Goal: Use online tool/utility: Use online tool/utility

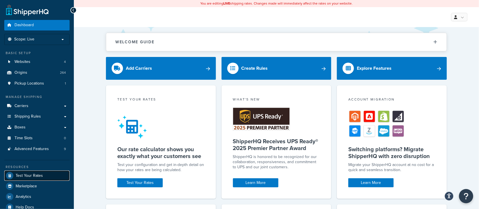
click at [34, 177] on span "Test Your Rates" at bounding box center [29, 175] width 27 height 5
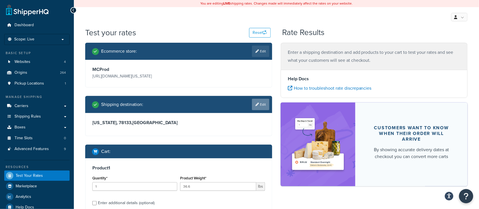
click at [260, 106] on link "Edit" at bounding box center [260, 104] width 17 height 11
select select "[GEOGRAPHIC_DATA]"
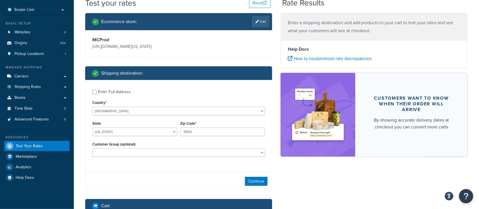
scroll to position [38, 0]
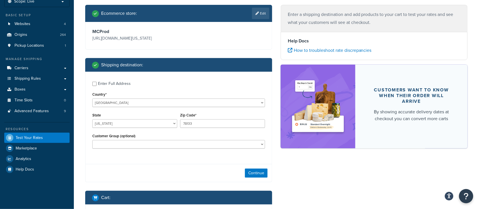
click at [94, 86] on div "Enter Full Address" at bounding box center [178, 82] width 173 height 9
click at [93, 84] on input "Enter Full Address" at bounding box center [94, 84] width 4 height 4
checkbox input "true"
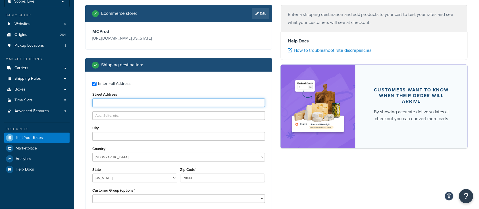
click at [104, 103] on input "Street Address" at bounding box center [178, 102] width 173 height 9
type input "[STREET_ADDRESS]"
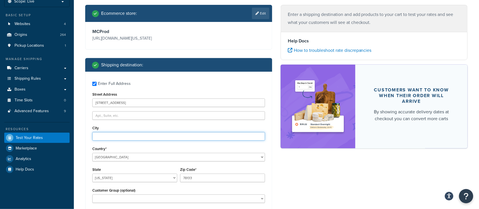
click at [110, 140] on input "City" at bounding box center [178, 136] width 173 height 9
type input "Paducah"
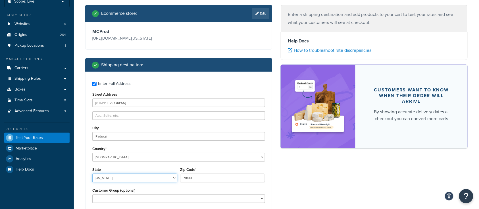
click at [116, 182] on select "[US_STATE] [US_STATE] [US_STATE] [US_STATE] [US_STATE] Armed Forces Americas Ar…" at bounding box center [134, 177] width 85 height 9
select select "KY"
click at [92, 174] on select "[US_STATE] [US_STATE] [US_STATE] [US_STATE] [US_STATE] Armed Forces Americas Ar…" at bounding box center [134, 177] width 85 height 9
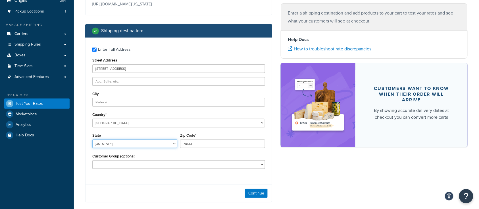
scroll to position [76, 0]
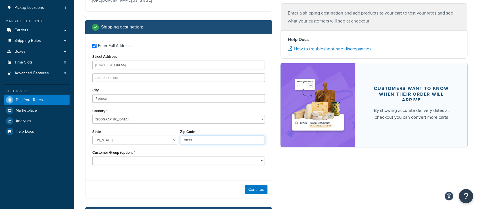
click at [197, 138] on input "78133" at bounding box center [222, 140] width 85 height 9
drag, startPoint x: 247, startPoint y: 190, endPoint x: 315, endPoint y: 184, distance: 67.9
click at [342, 188] on div "Ecommerce store : Edit MCProd [URL][DOMAIN_NAME][US_STATE] Shipping destination…" at bounding box center [276, 139] width 391 height 344
click at [303, 183] on div "Ecommerce store : Edit MCProd [URL][DOMAIN_NAME][US_STATE] Shipping destination…" at bounding box center [276, 139] width 391 height 344
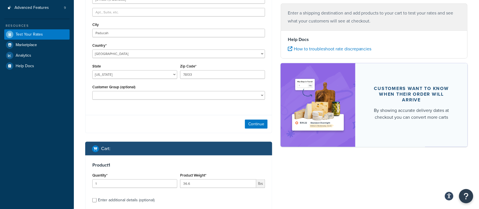
scroll to position [152, 0]
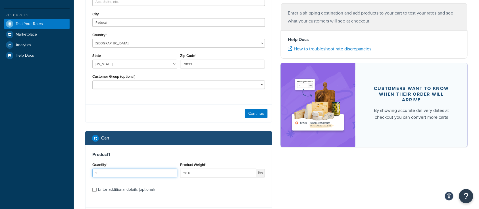
click at [146, 176] on input "1" at bounding box center [134, 173] width 85 height 9
drag, startPoint x: 208, startPoint y: 172, endPoint x: 164, endPoint y: 172, distance: 43.8
click at [165, 172] on div "Quantity* 1 Product Weight* 36.6 lbs" at bounding box center [179, 171] width 176 height 21
type input "5"
click at [95, 193] on div "Enter additional details (optional)" at bounding box center [178, 188] width 173 height 9
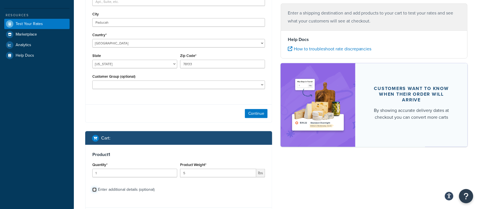
click at [93, 191] on input "Enter additional details (optional)" at bounding box center [94, 189] width 4 height 4
checkbox input "true"
select select "83949"
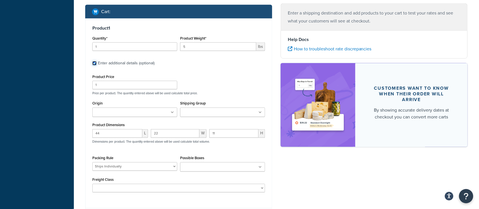
scroll to position [278, 0]
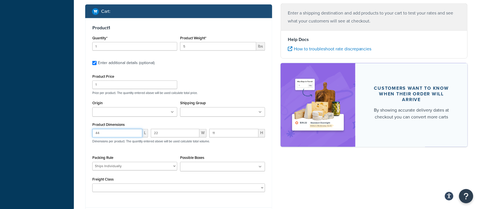
drag, startPoint x: 106, startPoint y: 137, endPoint x: 68, endPoint y: 130, distance: 38.6
type input "17"
drag, startPoint x: 168, startPoint y: 134, endPoint x: 134, endPoint y: 130, distance: 34.4
click at [134, 130] on div "17 L 22 W 11 H Dimensions per product. The quantity entered above will be used …" at bounding box center [179, 139] width 176 height 21
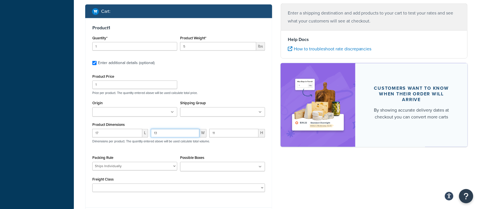
type input "13"
click at [230, 130] on input "11" at bounding box center [234, 133] width 49 height 9
type input "1"
type input "12"
click at [344, 181] on div "Ecommerce store : Edit MCProd [URL][DOMAIN_NAME][US_STATE] Shipping destination…" at bounding box center [276, 0] width 391 height 470
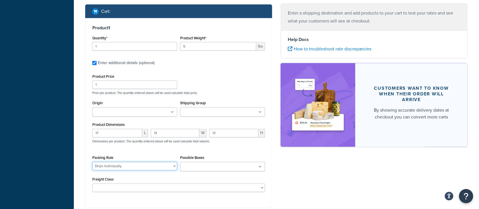
click at [134, 167] on select "BRA 2 Box Packing Rule Cylinder Head 2 box Packing Rule Ships Individually" at bounding box center [134, 166] width 85 height 9
select select
click at [92, 163] on select "BRA 2 Box Packing Rule Cylinder Head 2 box Packing Rule Ships Individually" at bounding box center [134, 166] width 85 height 9
click at [305, 185] on div "Ecommerce store : Edit MCProd [URL][DOMAIN_NAME][US_STATE] Shipping destination…" at bounding box center [276, 0] width 391 height 470
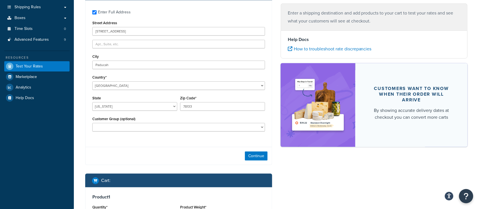
scroll to position [106, 0]
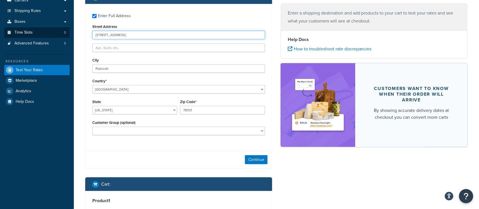
drag, startPoint x: 121, startPoint y: 32, endPoint x: 58, endPoint y: 33, distance: 62.6
click at [58, 33] on div "Dashboard Scope: Live Basic Setup Websites 4 Origins 264 Pickup Locations 1 Man…" at bounding box center [239, 164] width 479 height 541
type input "[STREET_ADDRESS]"
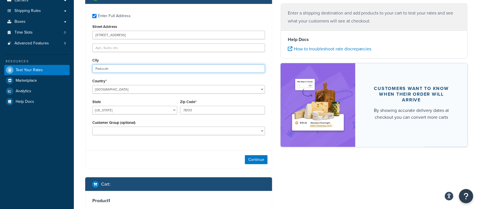
click at [111, 70] on input "Paducah" at bounding box center [178, 68] width 173 height 9
drag, startPoint x: 113, startPoint y: 69, endPoint x: 76, endPoint y: 71, distance: 37.6
click at [76, 71] on div "Test your rates Reset Rate Results Ecommerce store : Edit MCProd [URL][DOMAIN_N…" at bounding box center [277, 172] width 406 height 500
click at [127, 69] on input "Midland" at bounding box center [178, 68] width 173 height 9
type input "Midland"
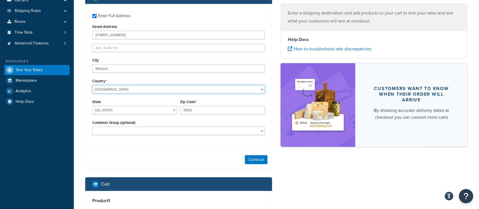
click at [131, 88] on select "[GEOGRAPHIC_DATA] [GEOGRAPHIC_DATA] [GEOGRAPHIC_DATA] [GEOGRAPHIC_DATA] [GEOGRA…" at bounding box center [178, 89] width 173 height 9
click at [131, 111] on select "[US_STATE] [US_STATE] [US_STATE] [US_STATE] [US_STATE] Armed Forces Americas Ar…" at bounding box center [134, 110] width 85 height 9
select select "[GEOGRAPHIC_DATA]"
click at [92, 106] on select "[US_STATE] [US_STATE] [US_STATE] [US_STATE] [US_STATE] Armed Forces Americas Ar…" at bounding box center [134, 110] width 85 height 9
drag, startPoint x: 199, startPoint y: 109, endPoint x: 146, endPoint y: 117, distance: 52.8
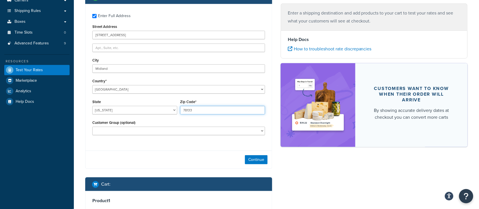
click at [151, 116] on div "State [US_STATE] [US_STATE] [US_STATE] [US_STATE] [US_STATE] Armed Forces Ameri…" at bounding box center [179, 108] width 176 height 21
type input "79706"
drag, startPoint x: 337, startPoint y: 171, endPoint x: 278, endPoint y: 158, distance: 59.8
click at [336, 171] on div "Ecommerce store : Edit MCProd [URL][DOMAIN_NAME][US_STATE] Shipping destination…" at bounding box center [276, 172] width 391 height 470
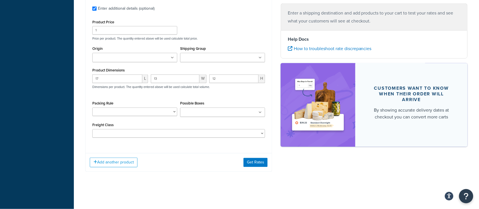
scroll to position [295, 0]
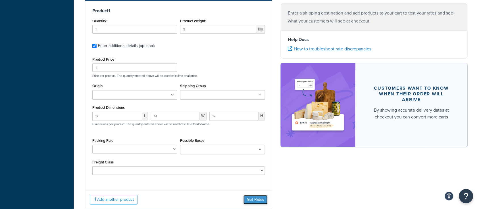
click at [260, 198] on button "Get Rates" at bounding box center [256, 199] width 24 height 9
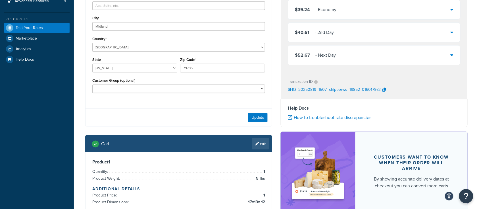
scroll to position [189, 0]
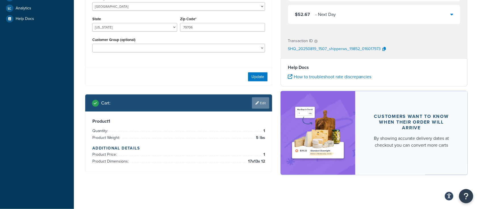
click at [263, 105] on link "Edit" at bounding box center [260, 102] width 17 height 11
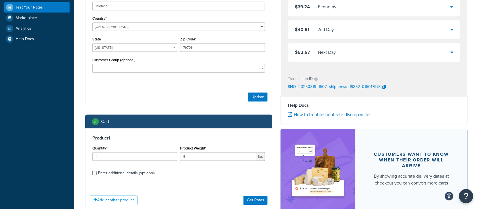
scroll to position [189, 0]
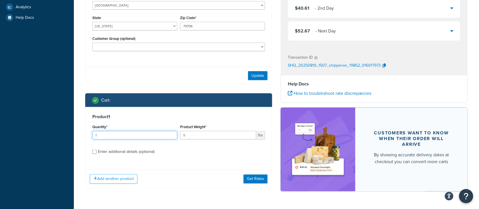
drag, startPoint x: 105, startPoint y: 135, endPoint x: 66, endPoint y: 132, distance: 38.8
click at [74, 133] on div "Test your rates Reset Rate Results [DATE] 11:07 AM Ecommerce store : Edit MCPro…" at bounding box center [277, 24] width 406 height 373
click at [200, 136] on input "5" at bounding box center [218, 135] width 76 height 9
type input "36.6"
drag, startPoint x: 121, startPoint y: 137, endPoint x: 70, endPoint y: 134, distance: 51.3
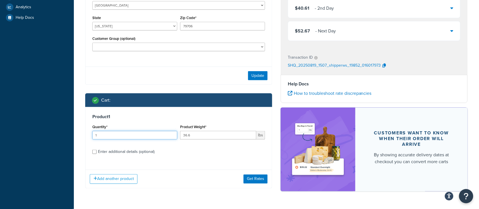
click at [70, 134] on div "Dashboard Scope: Live Basic Setup Websites 4 Origins 264 Pickup Locations 1 Man…" at bounding box center [239, 18] width 479 height 415
click at [94, 152] on input "Enter additional details (optional)" at bounding box center [94, 152] width 4 height 4
checkbox input "true"
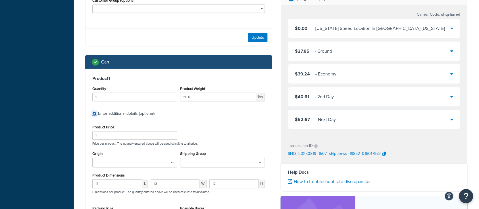
scroll to position [265, 0]
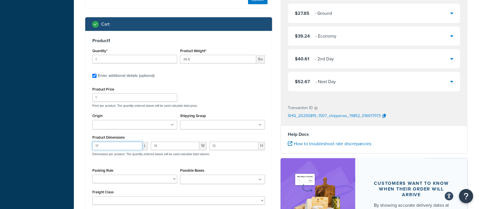
drag, startPoint x: 110, startPoint y: 146, endPoint x: 67, endPoint y: 146, distance: 42.9
click at [67, 146] on div "Dashboard Scope: Live Basic Setup Websites 4 Origins 264 Pickup Locations 1 Man…" at bounding box center [239, 5] width 479 height 541
type input "22"
type input "11"
type input "44"
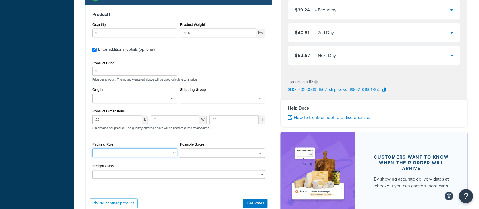
scroll to position [295, 0]
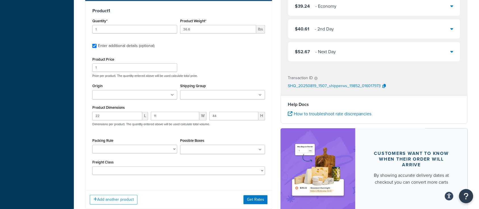
click at [264, 206] on div "Add another product Get Rates" at bounding box center [179, 199] width 187 height 18
click at [261, 201] on button "Get Rates" at bounding box center [256, 199] width 24 height 9
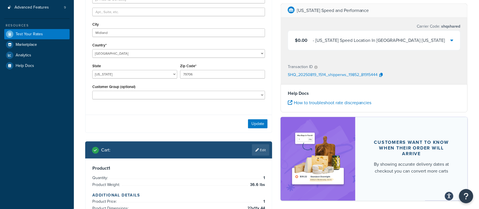
scroll to position [189, 0]
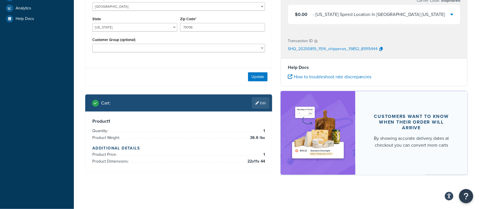
click at [427, 17] on div "$0.00 - [US_STATE] Speed Location In [GEOGRAPHIC_DATA] [US_STATE]" at bounding box center [374, 14] width 172 height 19
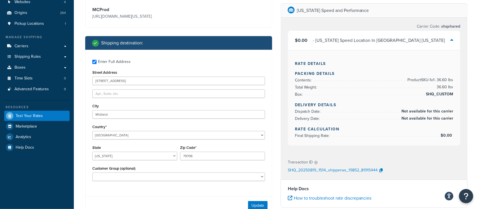
scroll to position [37, 0]
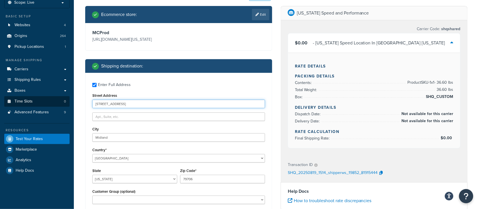
drag, startPoint x: 130, startPoint y: 104, endPoint x: 49, endPoint y: 105, distance: 80.8
click at [53, 104] on div "Dashboard Scope: Live Basic Setup Websites 4 Origins 264 Pickup Locations 1 Man…" at bounding box center [239, 161] width 479 height 397
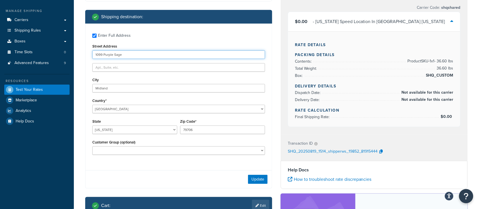
scroll to position [113, 0]
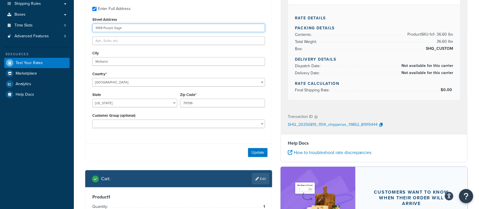
type input "1099 Purple Sage"
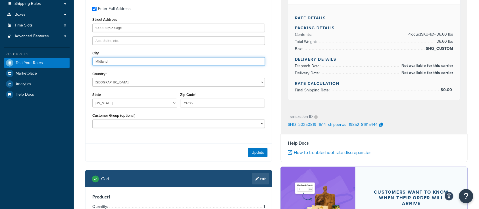
drag, startPoint x: 122, startPoint y: 61, endPoint x: 63, endPoint y: 63, distance: 59.5
click at [68, 62] on div "Dashboard Scope: Live Basic Setup Websites 4 Origins 264 Pickup Locations 1 Man…" at bounding box center [239, 85] width 479 height 397
type input "[GEOGRAPHIC_DATA]"
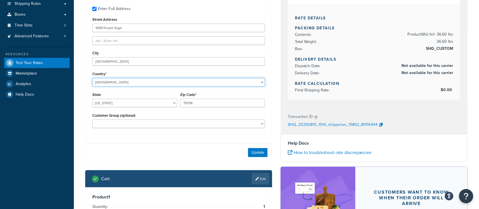
click at [119, 83] on select "[GEOGRAPHIC_DATA] [GEOGRAPHIC_DATA] [GEOGRAPHIC_DATA] [GEOGRAPHIC_DATA] [GEOGRA…" at bounding box center [178, 82] width 173 height 9
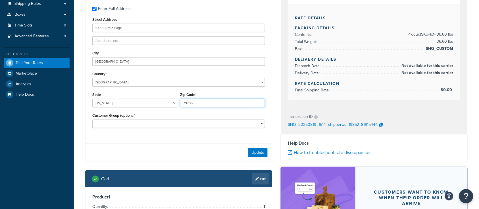
click at [212, 107] on input "79706" at bounding box center [222, 103] width 85 height 9
drag, startPoint x: 206, startPoint y: 106, endPoint x: 161, endPoint y: 105, distance: 44.4
click at [162, 105] on div "State [US_STATE] [US_STATE] [US_STATE] [US_STATE] [US_STATE] Armed Forces Ameri…" at bounding box center [179, 101] width 176 height 21
type input "78133"
click at [254, 157] on button "Update" at bounding box center [258, 152] width 20 height 9
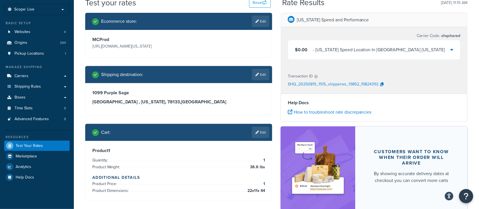
scroll to position [38, 0]
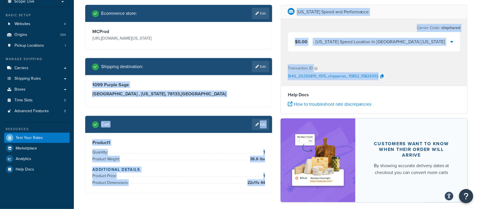
drag, startPoint x: 379, startPoint y: 75, endPoint x: 277, endPoint y: 80, distance: 101.9
click at [273, 80] on div "Ecommerce store : Edit MCProd [URL][DOMAIN_NAME][US_STATE] Shipping destination…" at bounding box center [276, 106] width 391 height 203
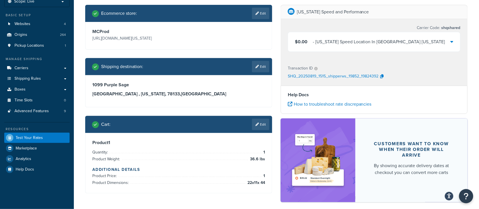
click at [413, 76] on div "SHQ_20250819_1515_shipperws_19852_19824392" at bounding box center [374, 76] width 173 height 9
drag, startPoint x: 379, startPoint y: 76, endPoint x: 281, endPoint y: 80, distance: 97.9
click at [281, 80] on div "[US_STATE] Speed and Performance Carrier Code: shqshared $0.00 - [US_STATE] Spe…" at bounding box center [375, 106] width 196 height 203
copy p "SHQ_20250819_1515_shipperws_19852_19824392"
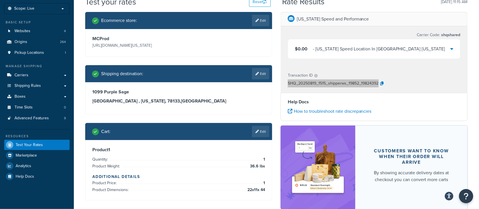
scroll to position [27, 0]
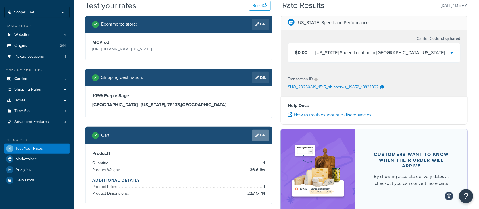
click at [261, 138] on link "Edit" at bounding box center [260, 134] width 17 height 11
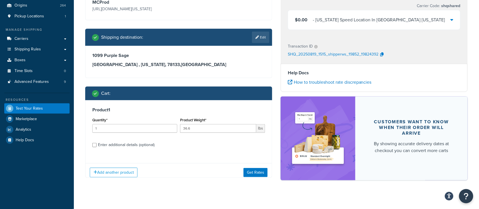
scroll to position [71, 0]
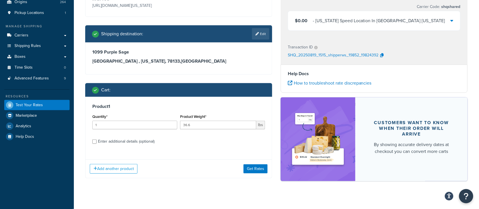
click at [97, 143] on div "Enter additional details (optional)" at bounding box center [178, 140] width 173 height 9
click at [96, 142] on input "Enter additional details (optional)" at bounding box center [94, 141] width 4 height 4
checkbox input "true"
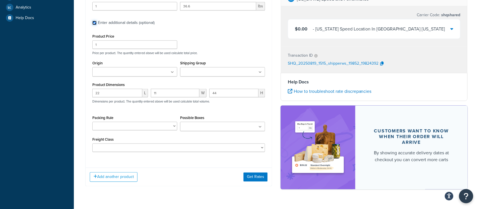
scroll to position [190, 0]
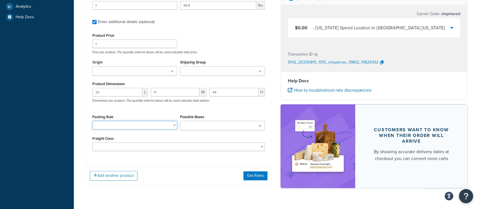
click at [130, 125] on select "BRA 2 Box Packing Rule Cylinder Head 2 box Packing Rule Ships Individually" at bounding box center [134, 125] width 85 height 9
select select "83949"
click at [92, 121] on select "BRA 2 Box Packing Rule Cylinder Head 2 box Packing Rule Ships Individually" at bounding box center [134, 125] width 85 height 9
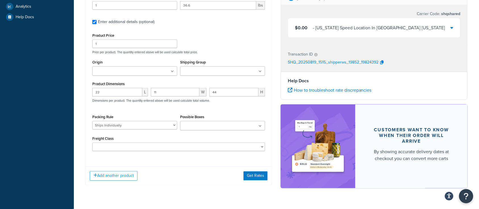
click at [204, 177] on div "Add another product Get Rates" at bounding box center [179, 175] width 187 height 18
click at [252, 176] on button "Get Rates" at bounding box center [256, 175] width 24 height 9
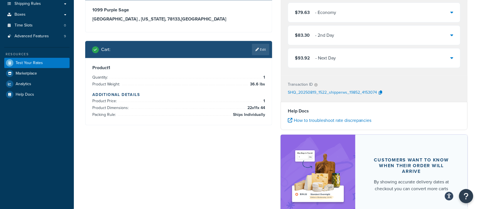
scroll to position [114, 0]
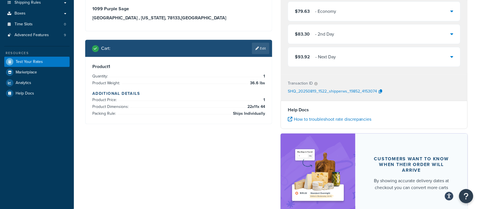
drag, startPoint x: 260, startPoint y: 48, endPoint x: 233, endPoint y: 68, distance: 33.6
click at [260, 48] on link "Edit" at bounding box center [260, 48] width 17 height 11
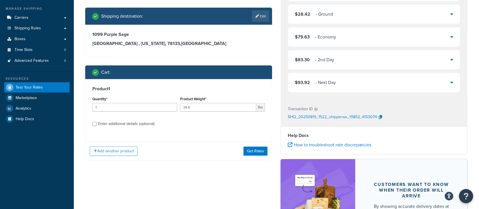
scroll to position [80, 0]
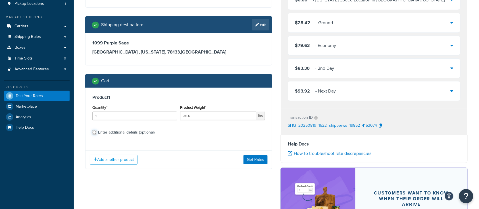
click at [95, 133] on input "Enter additional details (optional)" at bounding box center [94, 132] width 4 height 4
checkbox input "true"
select select "83949"
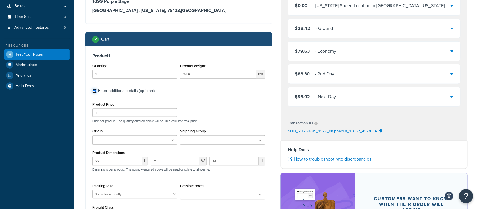
scroll to position [118, 0]
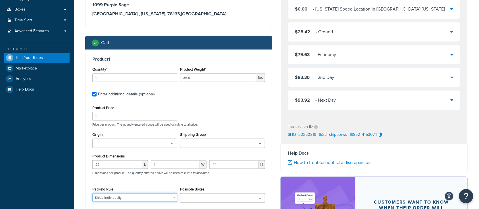
drag, startPoint x: 133, startPoint y: 193, endPoint x: 98, endPoint y: 191, distance: 34.5
click at [98, 191] on div "Packing Rule BRA 2 Box Packing Rule Cylinder Head 2 box Packing Rule Ships Indi…" at bounding box center [134, 193] width 85 height 16
